Goal: Find specific page/section: Find specific page/section

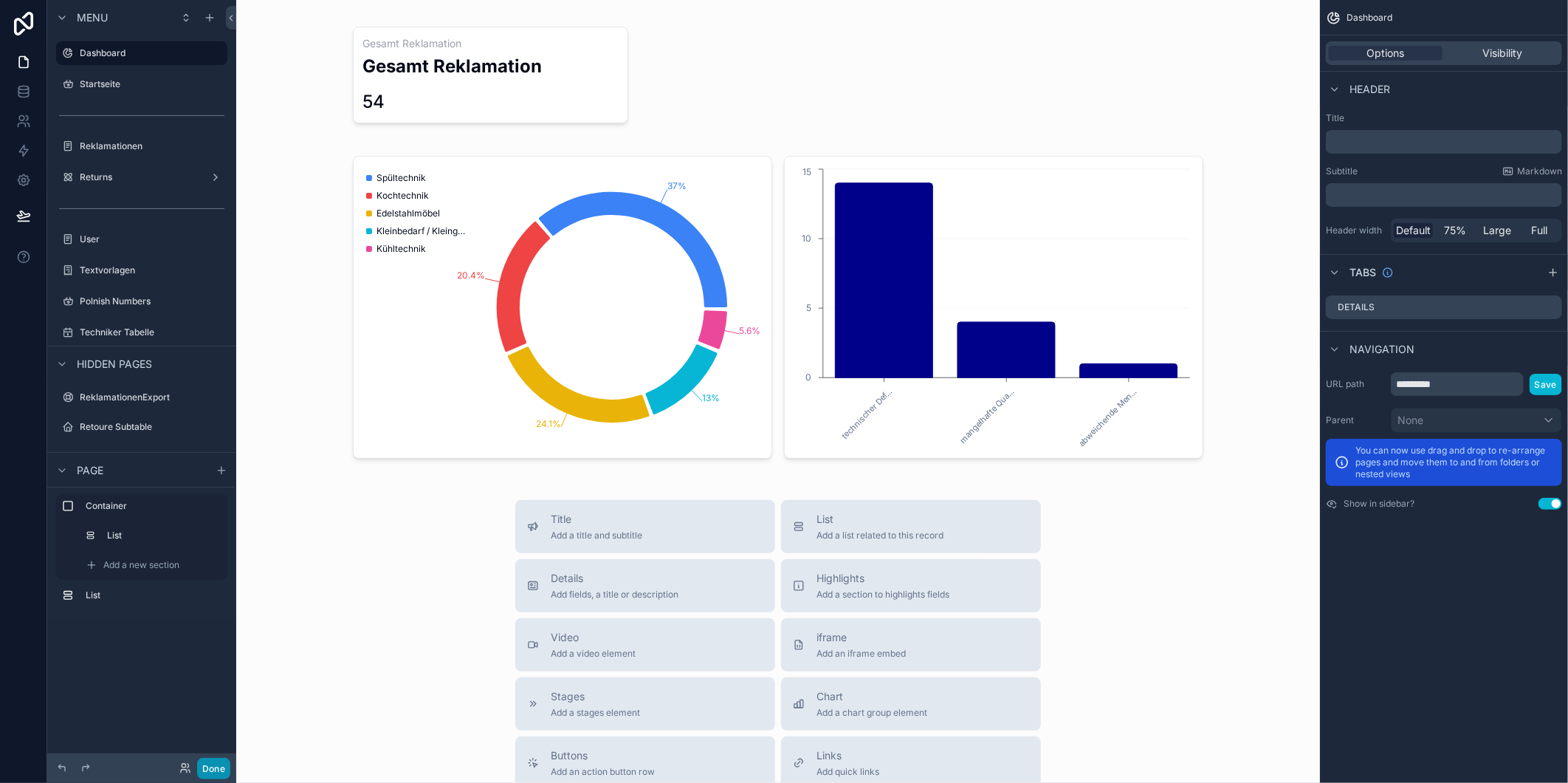
click at [226, 774] on button "Done" at bounding box center [214, 768] width 33 height 22
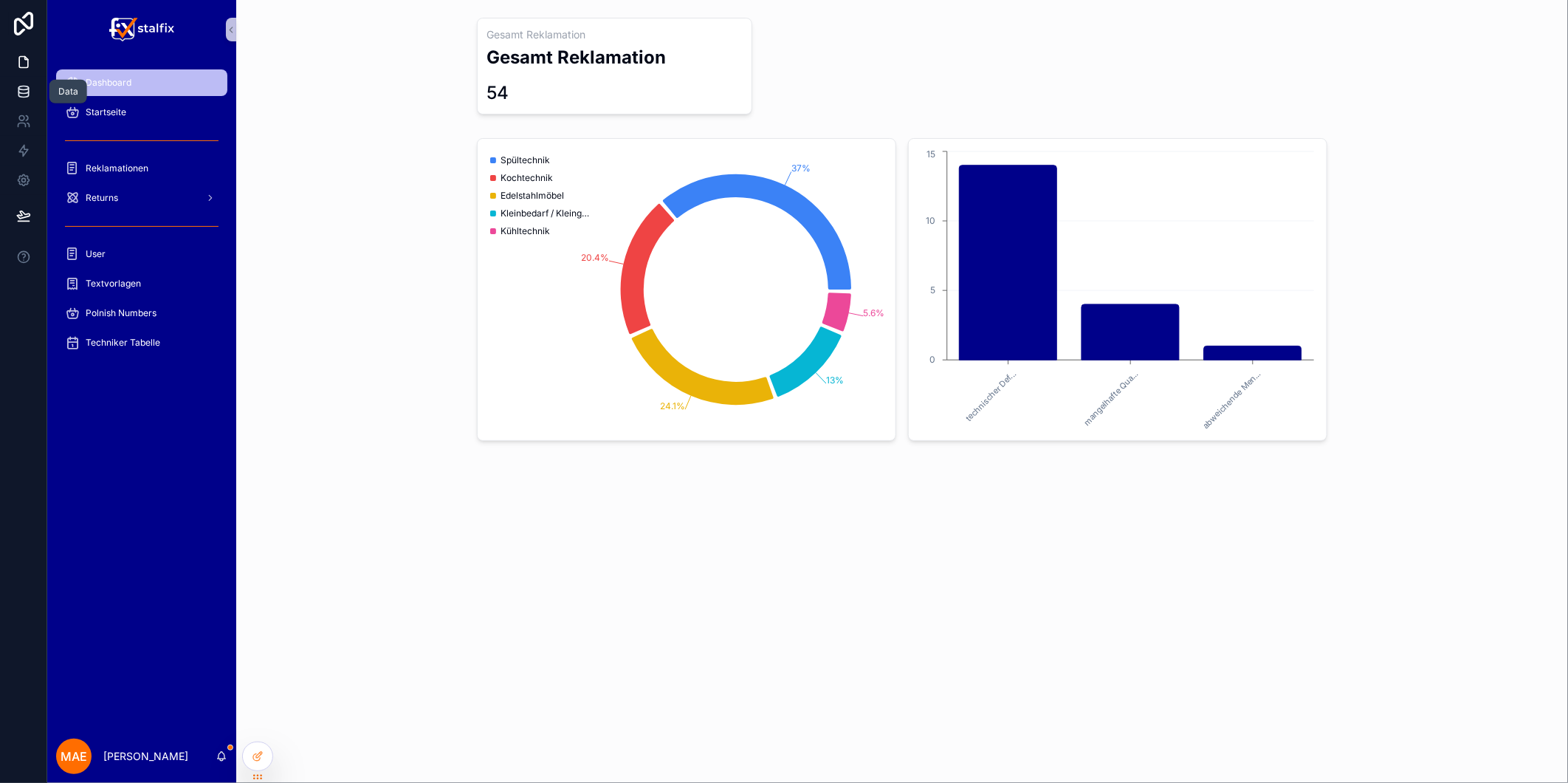
click at [19, 89] on icon at bounding box center [23, 91] width 9 height 6
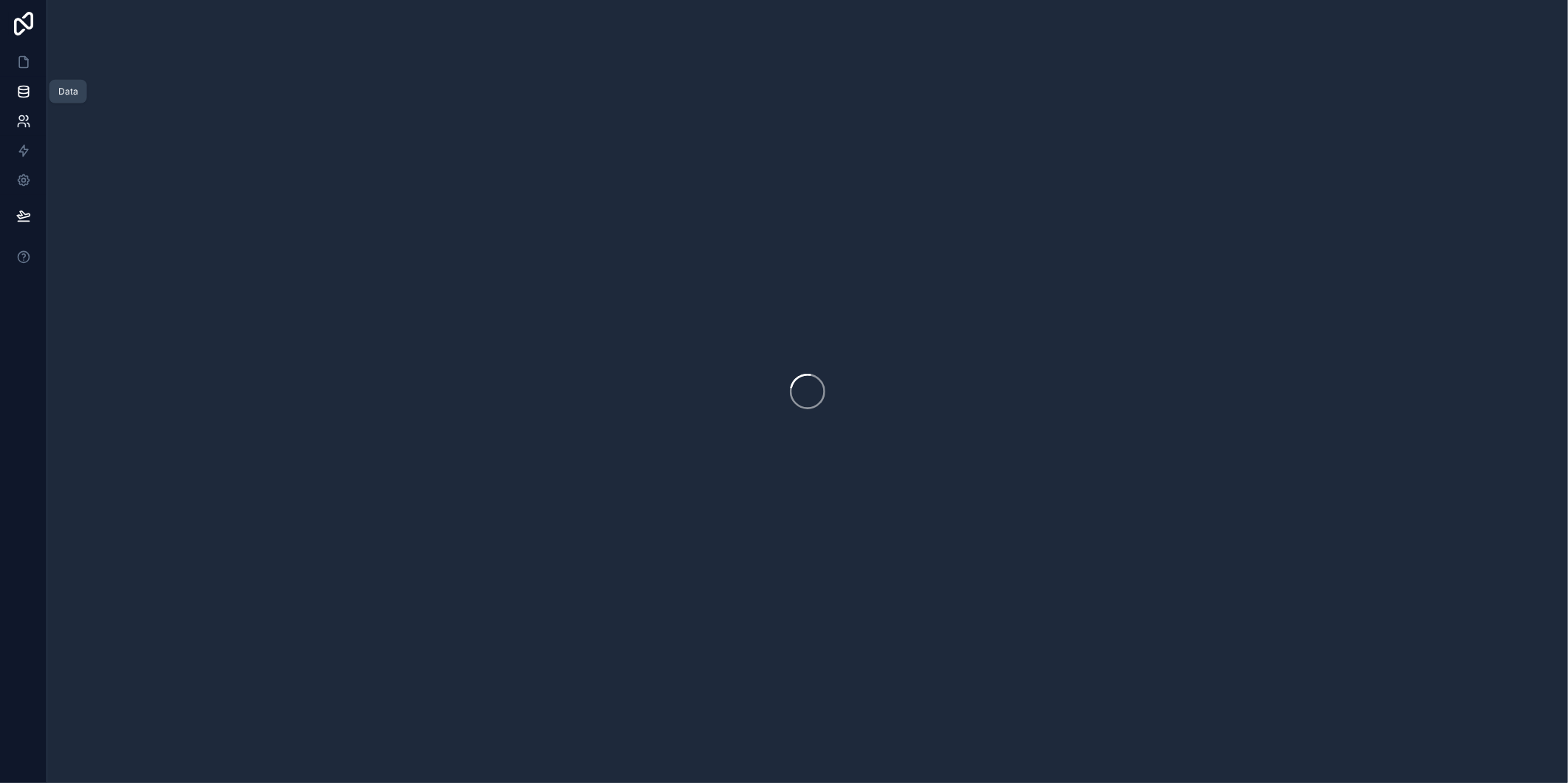
click at [26, 116] on icon at bounding box center [27, 118] width 2 height 5
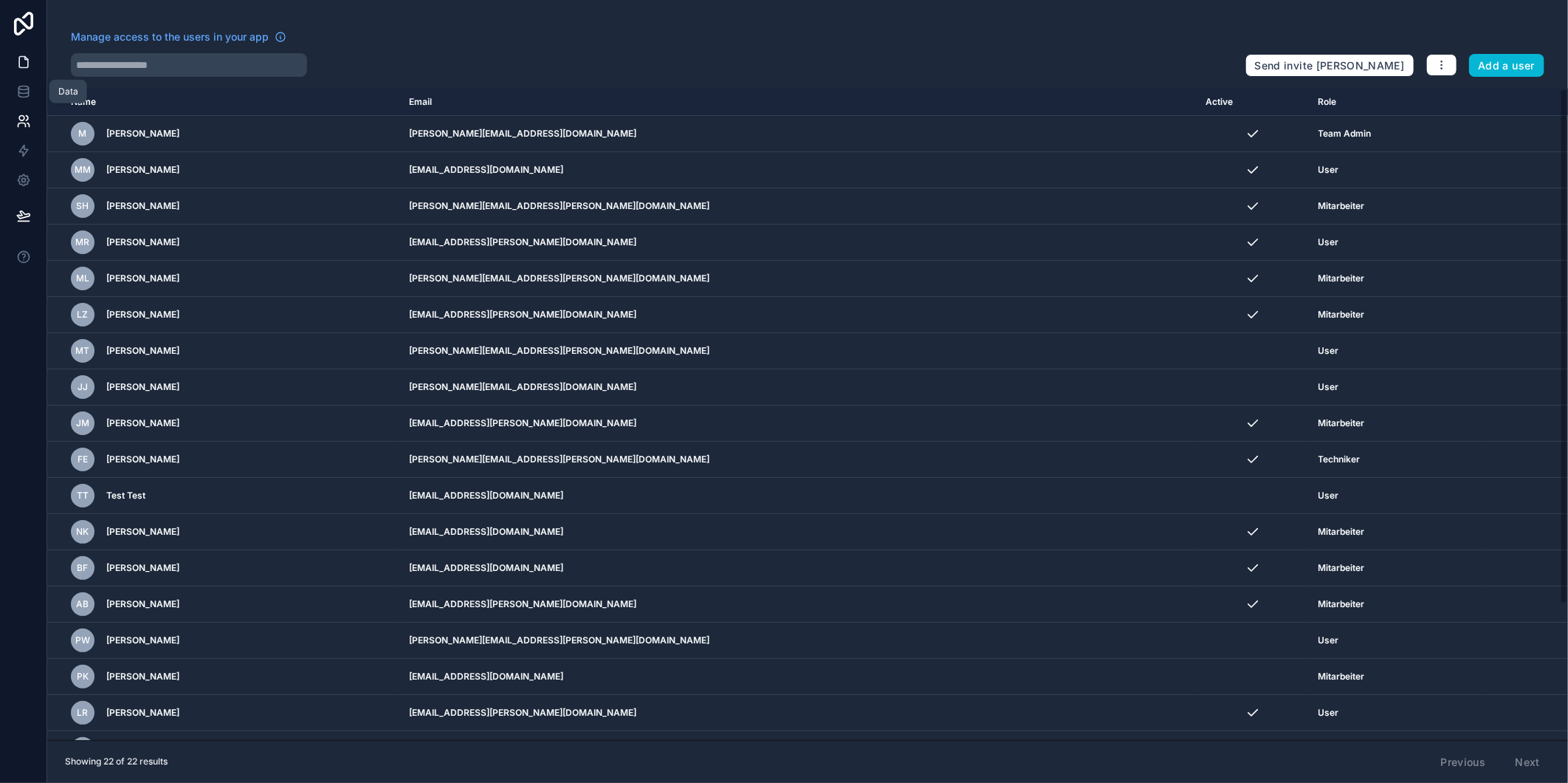
click at [26, 70] on link at bounding box center [23, 62] width 46 height 29
